Goal: Information Seeking & Learning: Find specific page/section

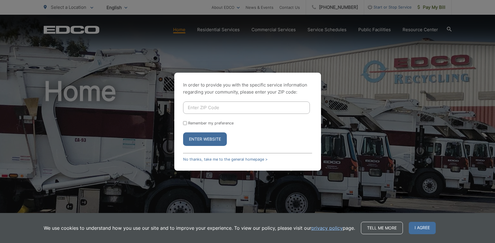
click at [214, 138] on button "Enter Website" at bounding box center [205, 139] width 44 height 14
click at [336, 149] on div "In order to provide you with the specific service information regarding your co…" at bounding box center [247, 121] width 495 height 243
click at [250, 159] on link "No thanks, take me to the general homepage >" at bounding box center [225, 159] width 85 height 4
drag, startPoint x: 366, startPoint y: 86, endPoint x: 366, endPoint y: 80, distance: 5.6
click at [366, 83] on div "In order to provide you with the specific service information regarding your co…" at bounding box center [247, 121] width 495 height 243
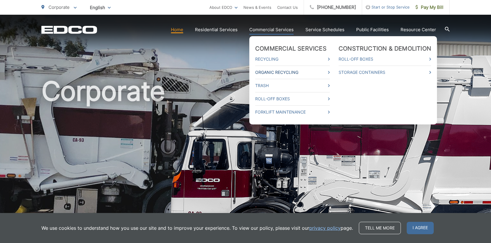
click at [282, 71] on link "Organic Recycling" at bounding box center [292, 72] width 75 height 7
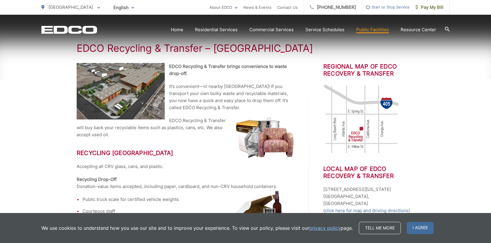
scroll to position [117, 0]
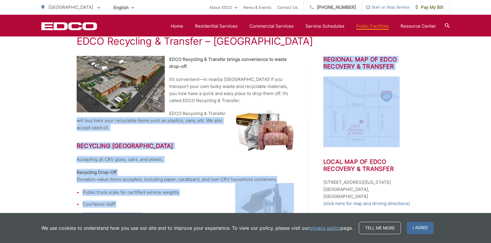
drag, startPoint x: 320, startPoint y: 123, endPoint x: 313, endPoint y: 114, distance: 12.2
click at [333, 143] on img at bounding box center [361, 111] width 76 height 70
